Goal: Information Seeking & Learning: Learn about a topic

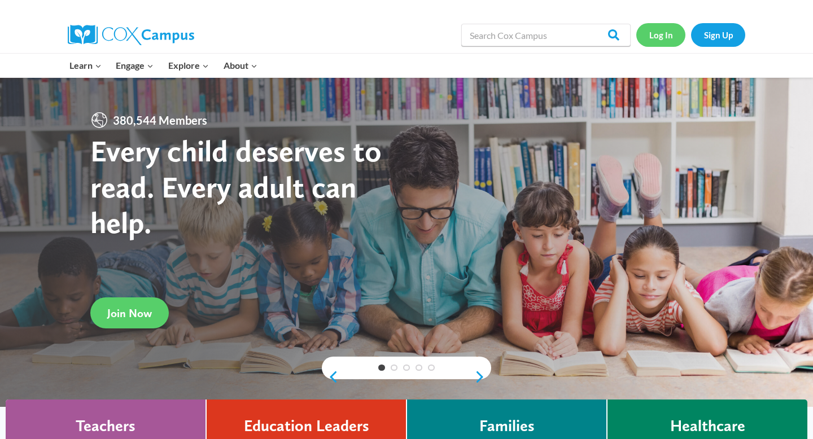
click at [657, 34] on link "Log In" at bounding box center [660, 34] width 49 height 23
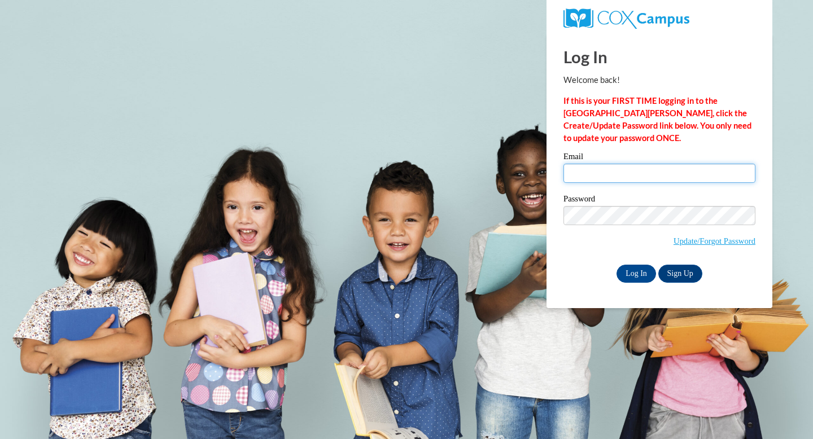
click at [597, 178] on input "Email" at bounding box center [660, 173] width 192 height 19
type input "spechtk@bartonccc.edu"
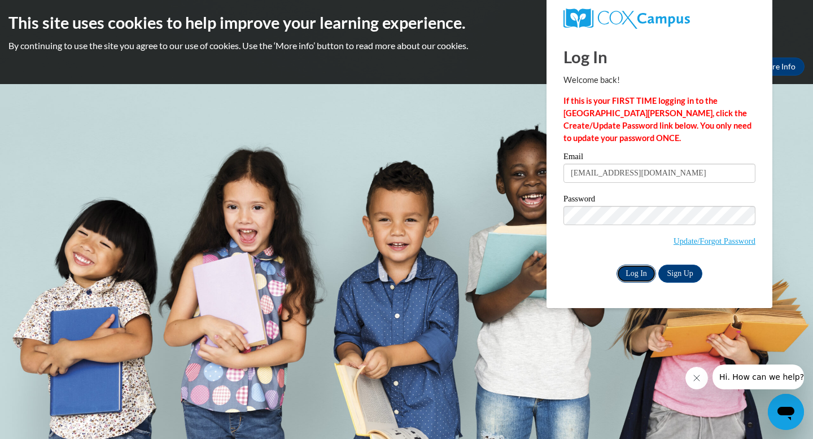
click at [631, 275] on input "Log In" at bounding box center [637, 274] width 40 height 18
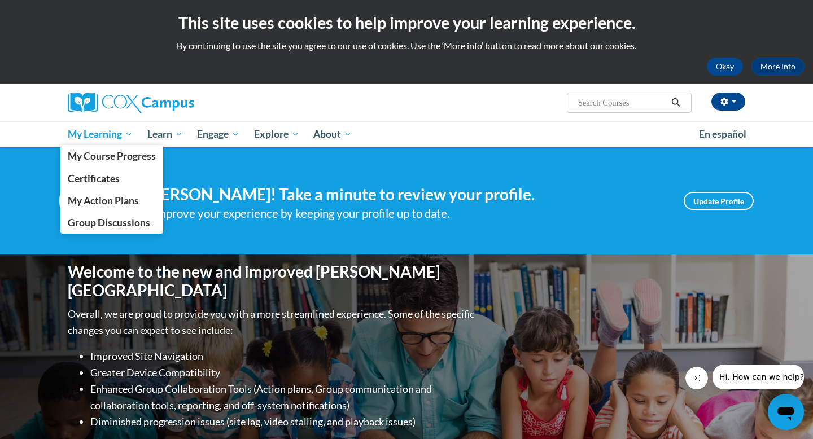
click at [105, 135] on span "My Learning" at bounding box center [100, 135] width 65 height 14
click at [108, 150] on span "My Course Progress" at bounding box center [112, 156] width 88 height 12
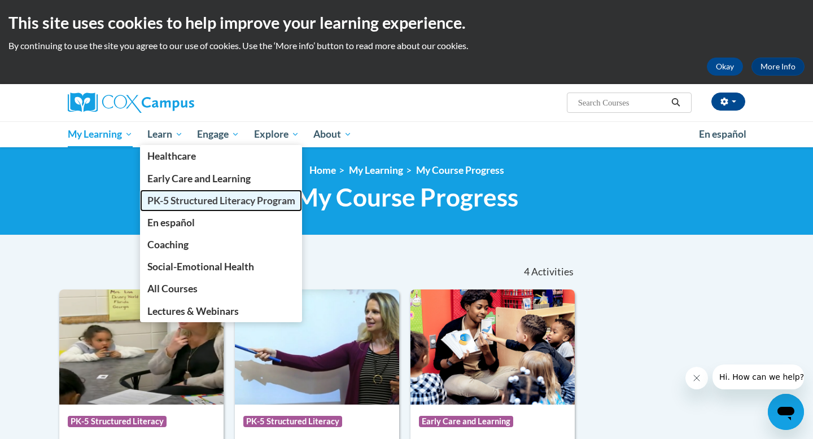
click at [174, 204] on span "PK-5 Structured Literacy Program" at bounding box center [221, 201] width 148 height 12
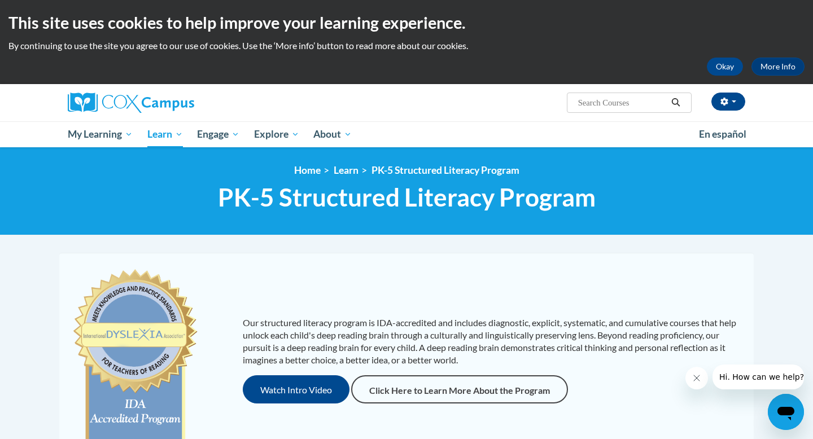
click at [581, 102] on input "Search..." at bounding box center [622, 103] width 90 height 14
type input "Talk with me baby"
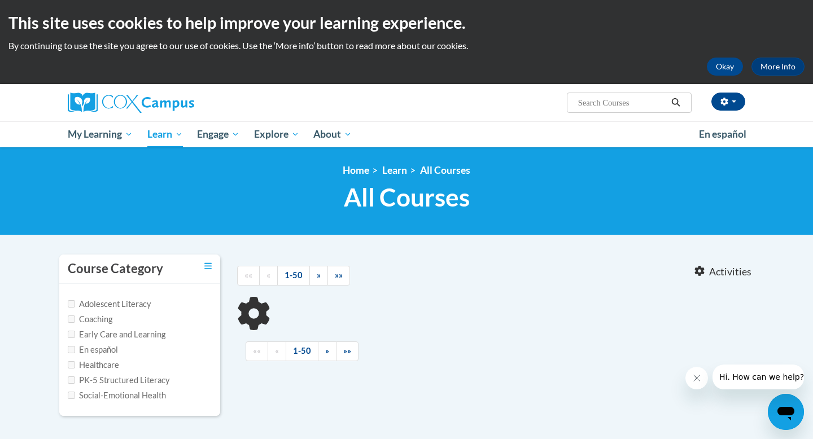
type input "Talk with me baby"
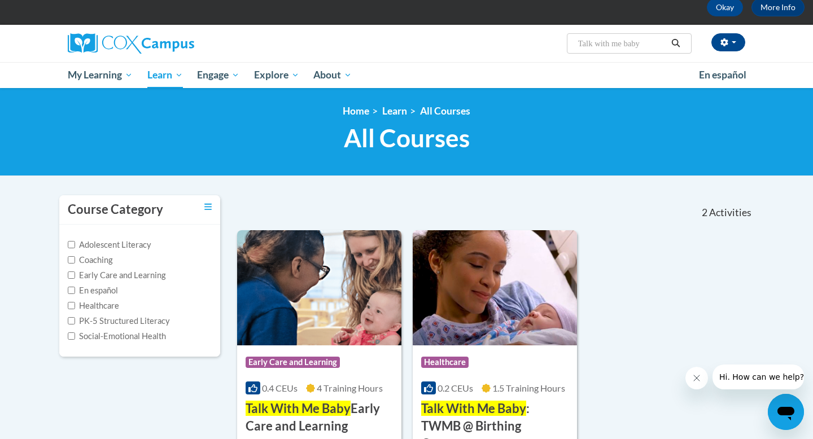
scroll to position [59, 0]
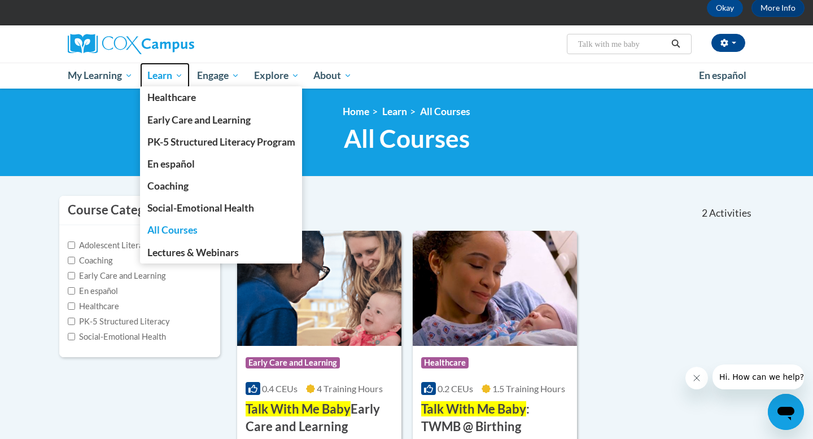
click at [174, 74] on span "Learn" at bounding box center [165, 76] width 36 height 14
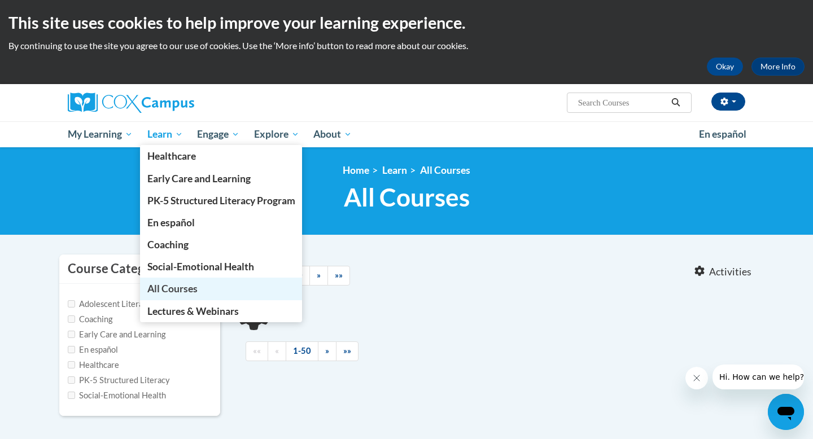
click at [165, 286] on span "All Courses" at bounding box center [172, 289] width 50 height 12
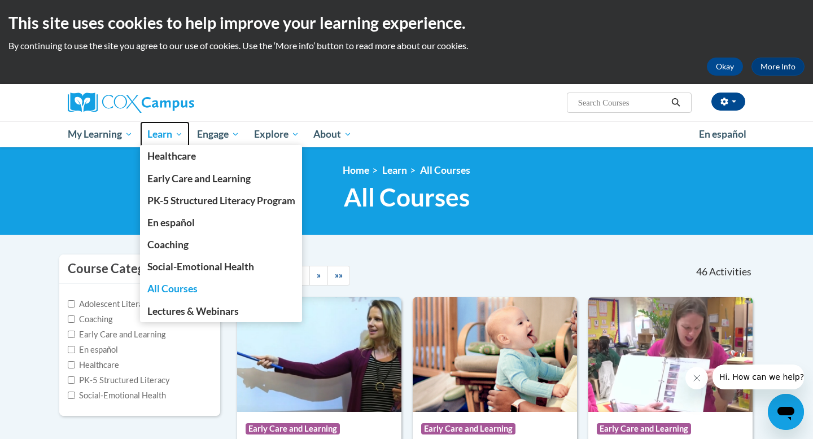
click at [176, 137] on span "Learn" at bounding box center [165, 135] width 36 height 14
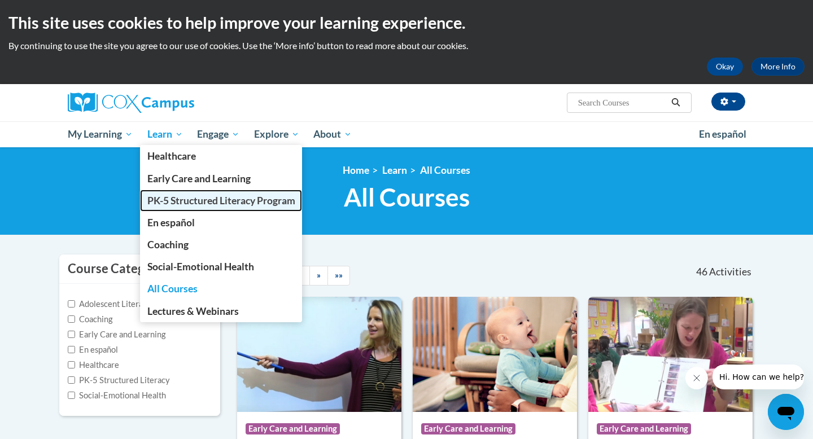
click at [167, 198] on span "PK-5 Structured Literacy Program" at bounding box center [221, 201] width 148 height 12
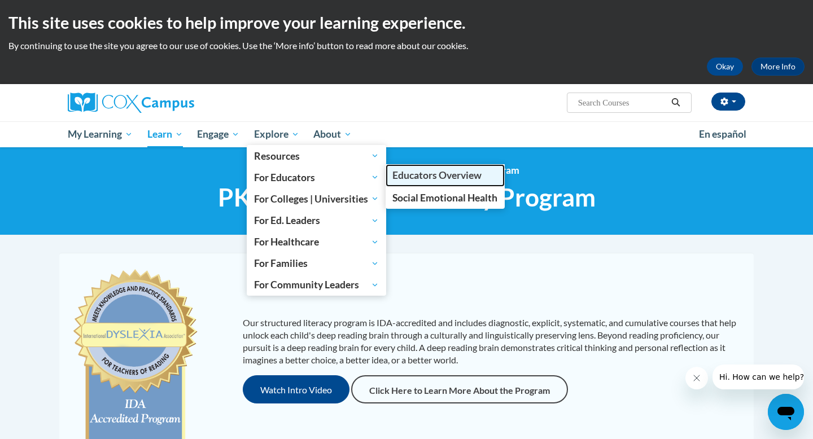
click at [412, 173] on span "Educators Overview" at bounding box center [436, 175] width 89 height 12
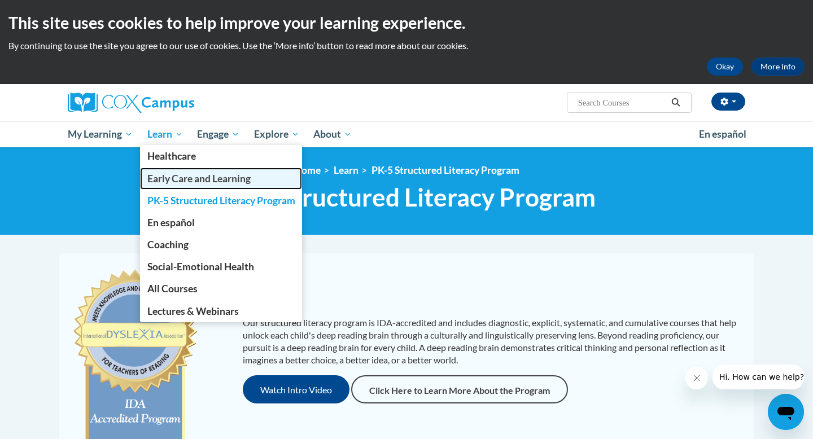
click at [171, 182] on span "Early Care and Learning" at bounding box center [198, 179] width 103 height 12
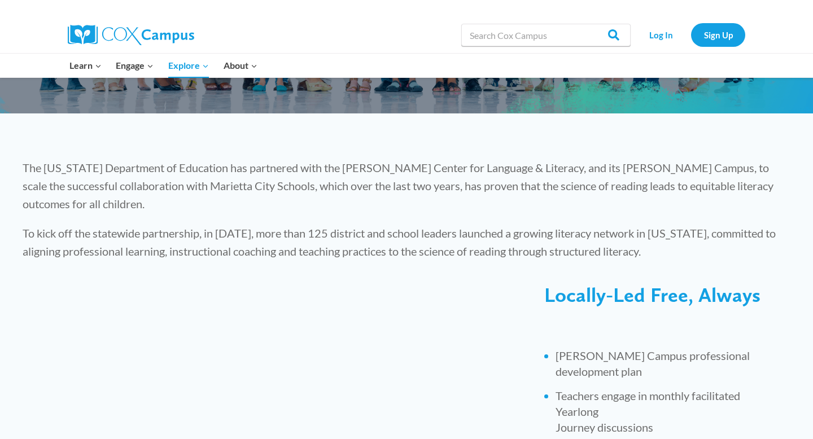
scroll to position [20, 0]
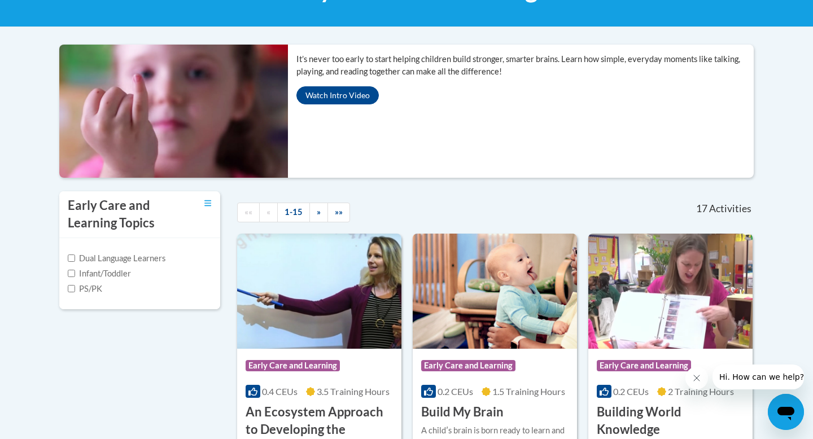
scroll to position [212, 0]
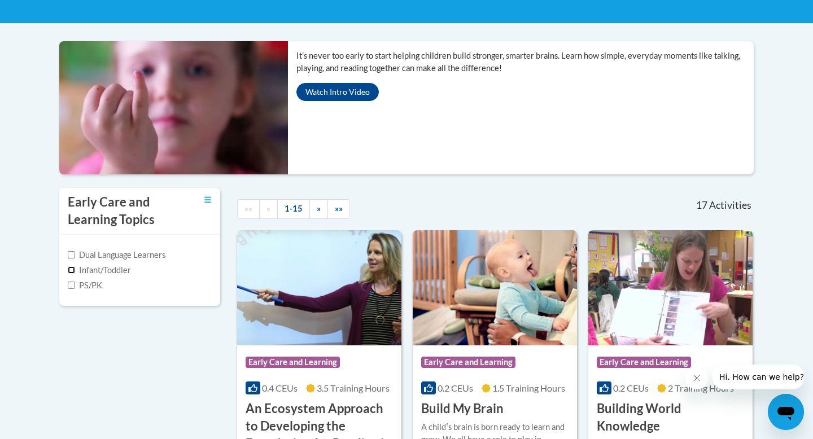
click at [69, 272] on input "Infant/Toddler" at bounding box center [71, 270] width 7 height 7
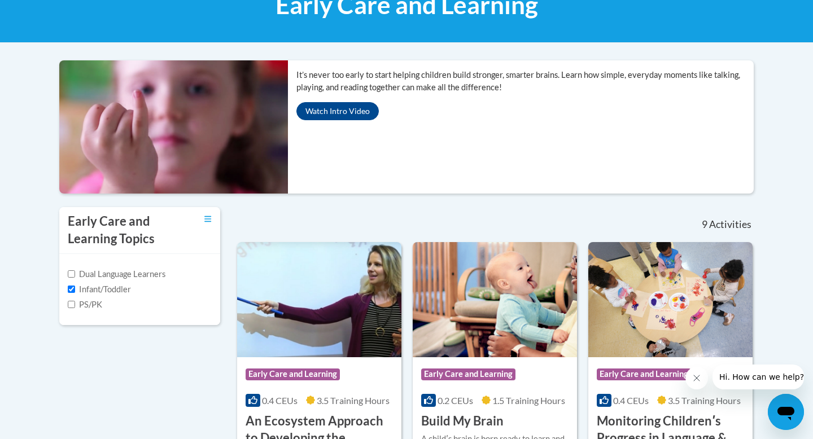
scroll to position [221, 0]
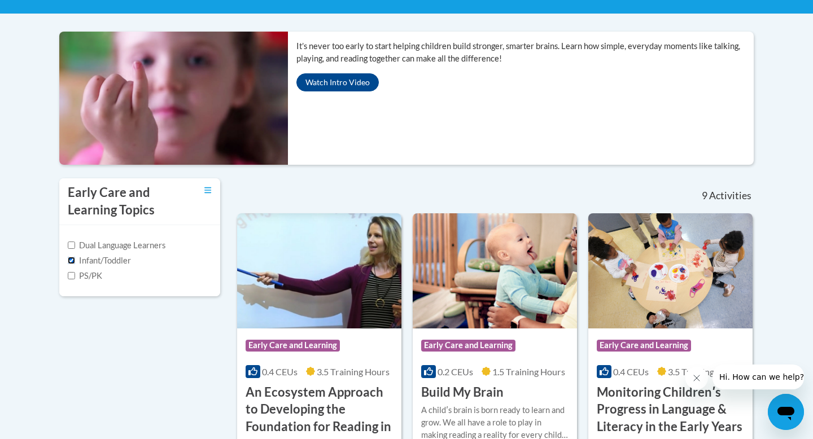
click at [75, 259] on input "Infant/Toddler" at bounding box center [71, 260] width 7 height 7
checkbox input "false"
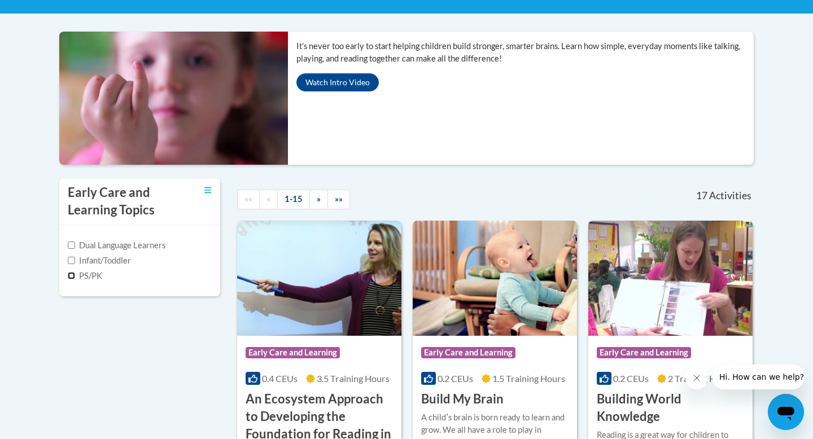
click at [74, 274] on input "PS/PK" at bounding box center [71, 275] width 7 height 7
checkbox input "true"
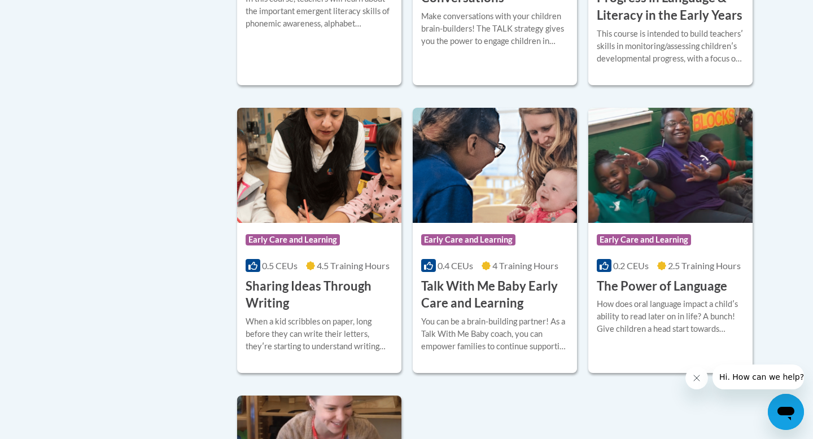
scroll to position [957, 0]
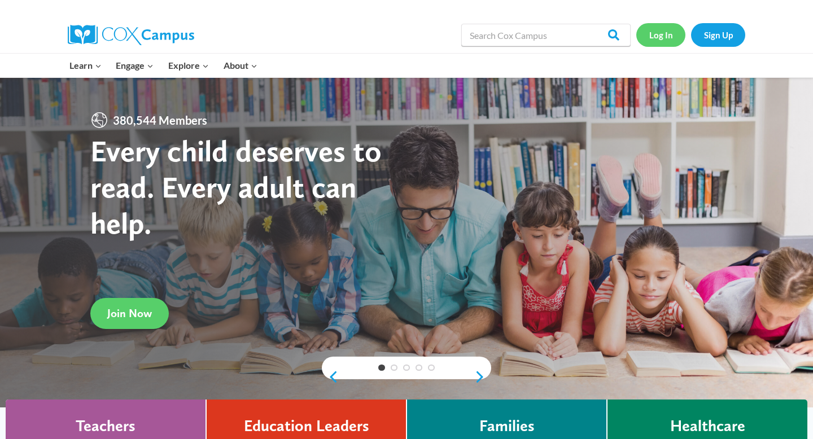
click at [665, 43] on link "Log In" at bounding box center [660, 34] width 49 height 23
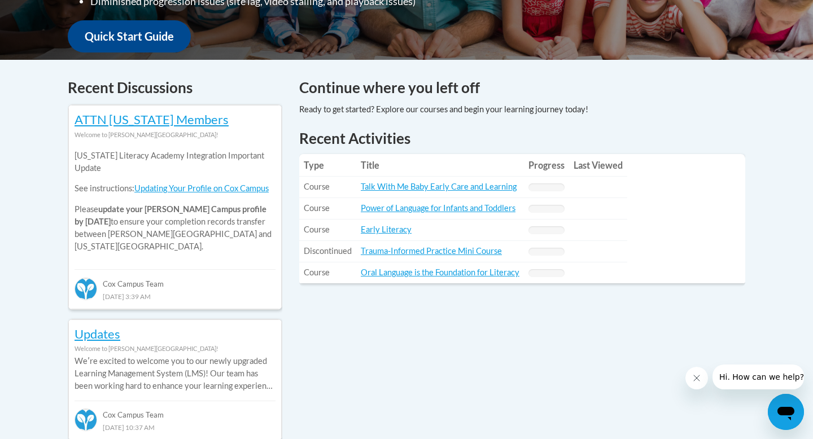
scroll to position [426, 0]
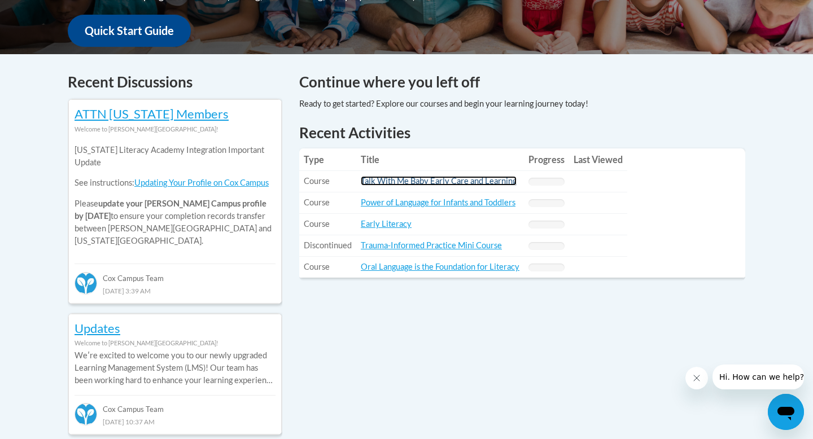
click at [420, 182] on link "Talk With Me Baby Early Care and Learning" at bounding box center [439, 181] width 156 height 10
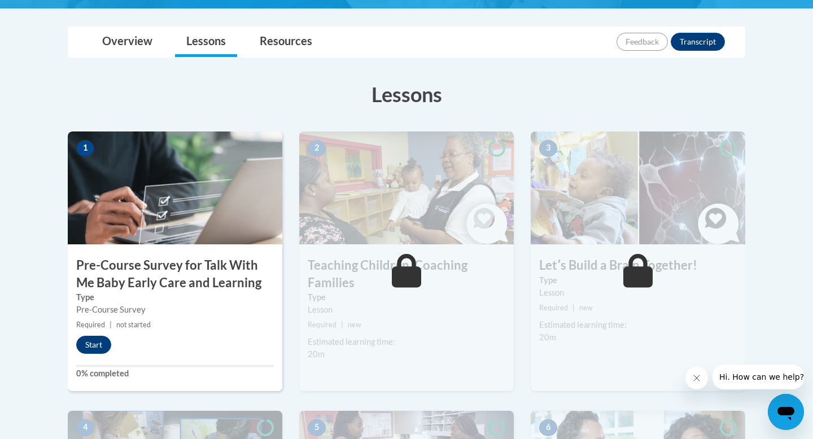
scroll to position [264, 0]
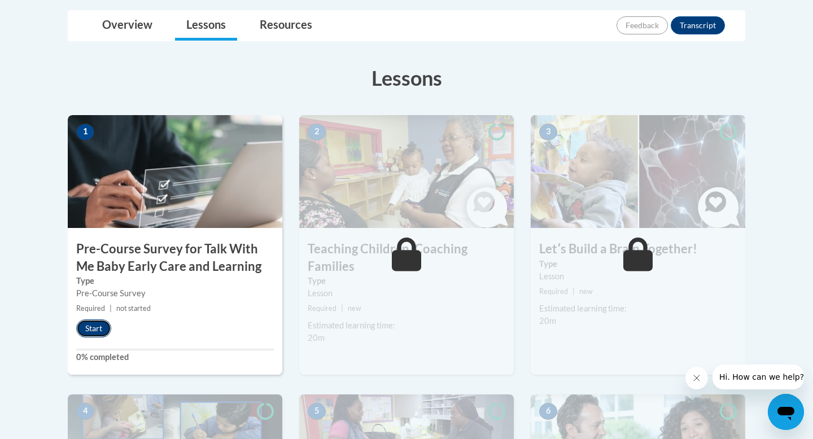
click at [103, 326] on button "Start" at bounding box center [93, 329] width 35 height 18
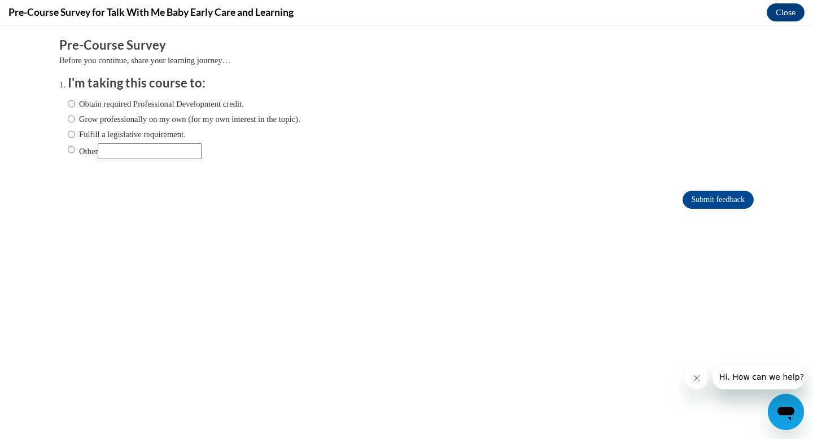
scroll to position [0, 0]
click at [69, 119] on input "Grow professionally on my own (for my own interest in the topic)." at bounding box center [71, 119] width 7 height 12
radio input "true"
click at [713, 203] on input "Submit feedback" at bounding box center [718, 200] width 71 height 18
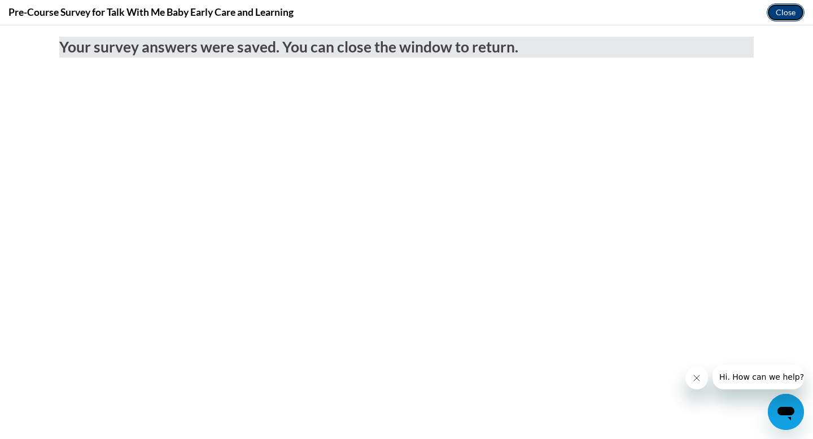
click at [791, 13] on button "Close" at bounding box center [786, 12] width 38 height 18
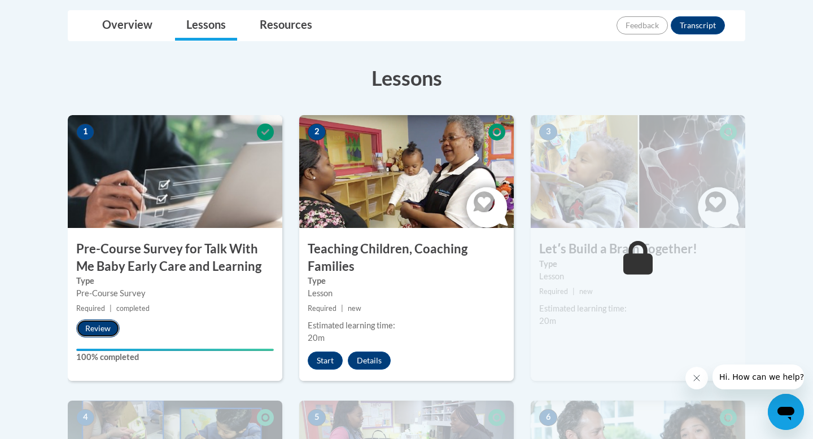
click at [104, 326] on button "Review" at bounding box center [97, 329] width 43 height 18
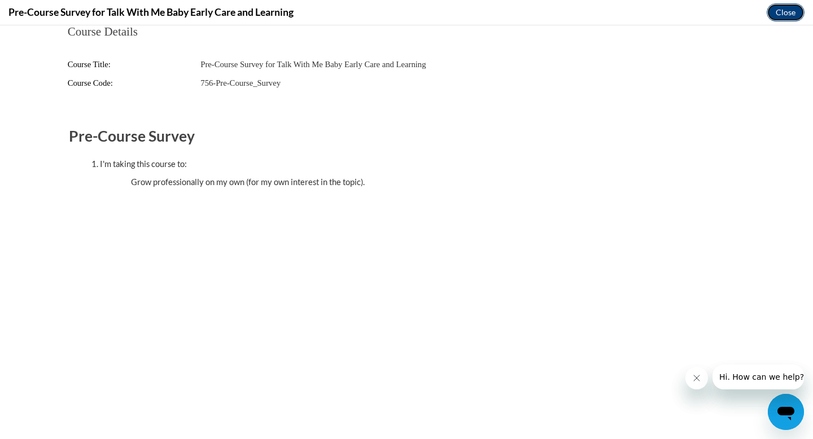
click at [776, 11] on button "Close" at bounding box center [786, 12] width 38 height 18
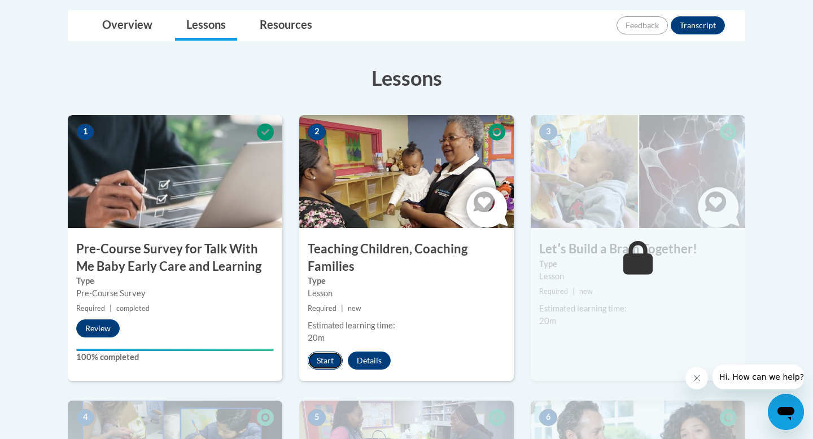
click at [326, 363] on button "Start" at bounding box center [325, 361] width 35 height 18
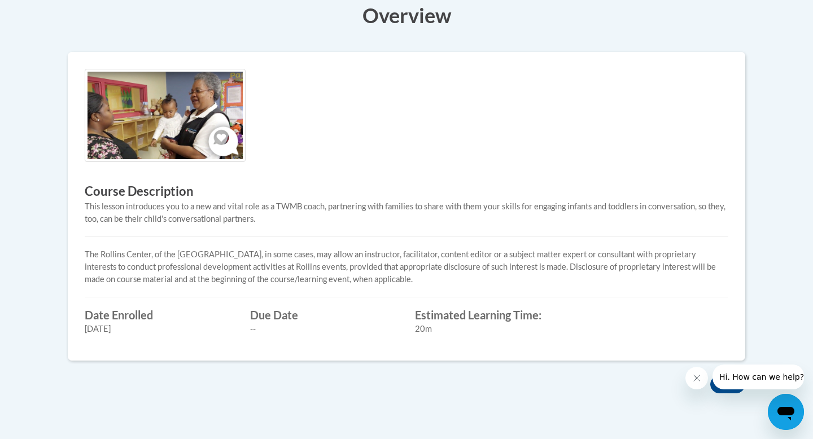
scroll to position [355, 0]
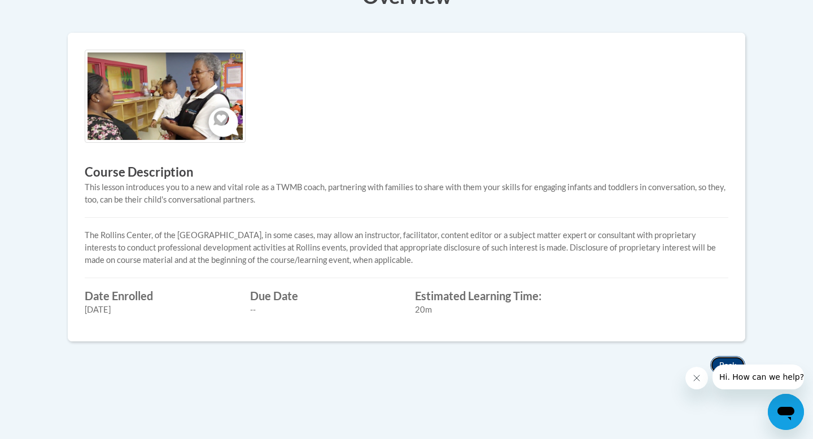
click at [720, 361] on button "Back" at bounding box center [727, 365] width 35 height 18
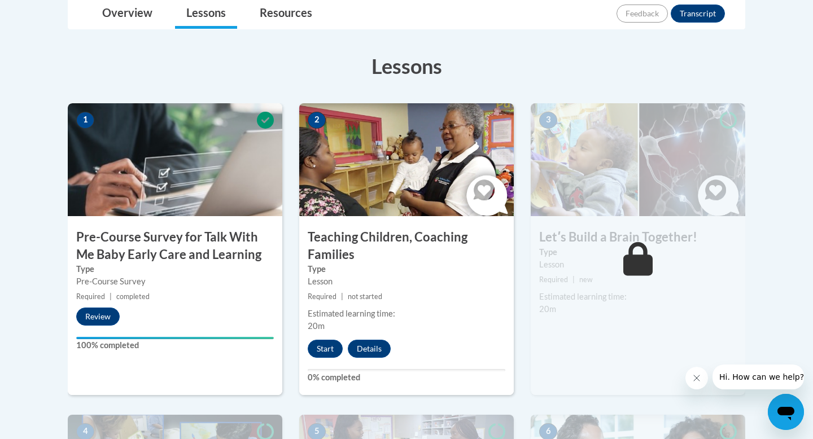
scroll to position [283, 0]
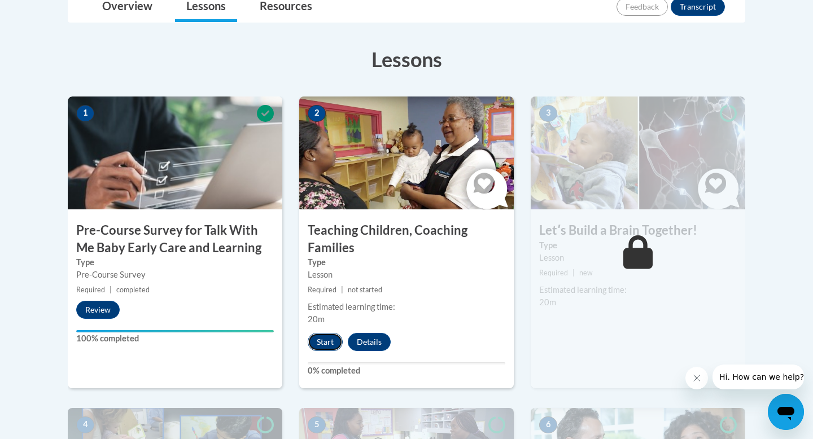
click at [328, 345] on button "Start" at bounding box center [325, 342] width 35 height 18
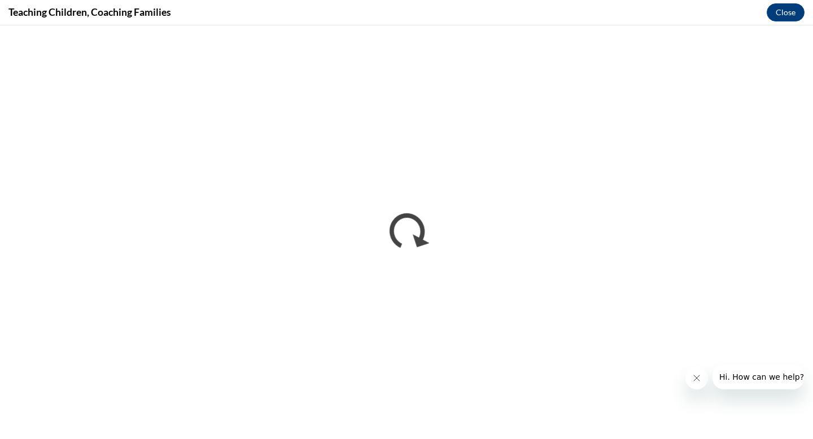
scroll to position [0, 0]
